Goal: Transaction & Acquisition: Purchase product/service

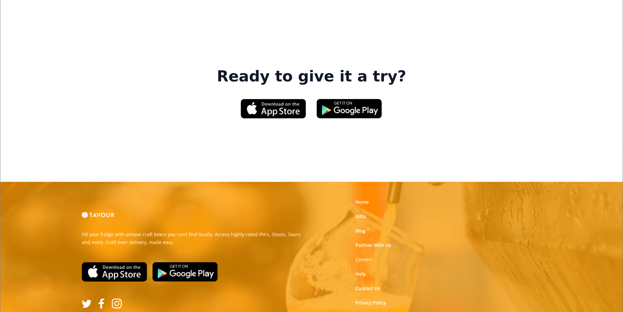
scroll to position [989, 0]
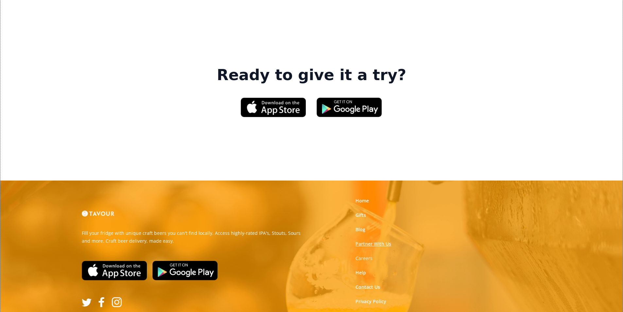
click at [377, 241] on link "Partner With Us" at bounding box center [373, 244] width 36 height 7
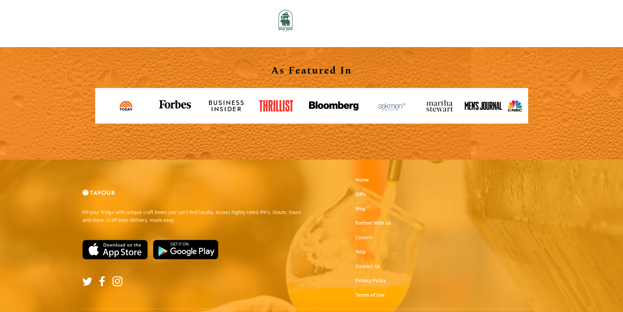
scroll to position [722, 0]
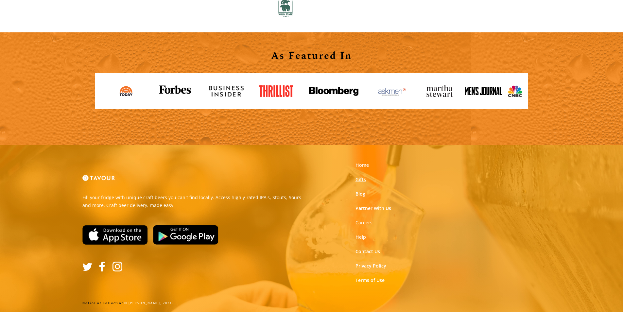
click at [359, 180] on link "Gifts" at bounding box center [360, 179] width 10 height 7
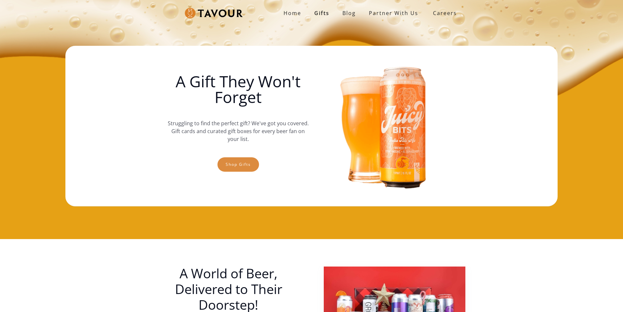
click at [257, 163] on link "Shop gifts" at bounding box center [238, 164] width 42 height 14
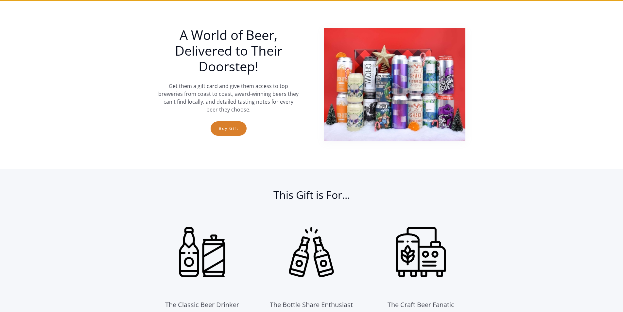
scroll to position [239, 0]
